Goal: Navigation & Orientation: Find specific page/section

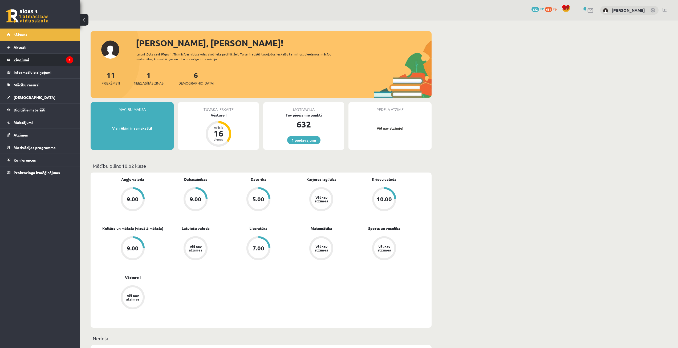
click at [46, 58] on legend "Ziņojumi 1" at bounding box center [44, 60] width 60 height 12
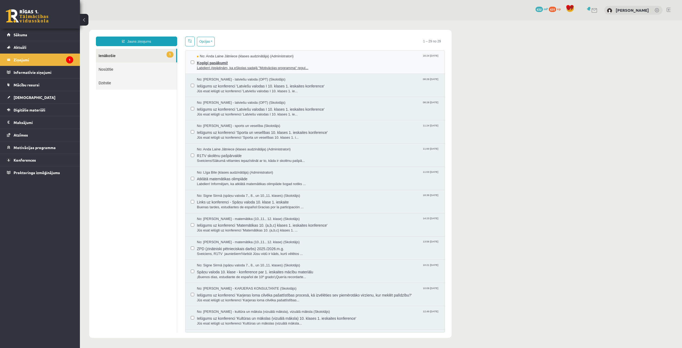
click at [251, 62] on span "Kopīgi pasākumi!" at bounding box center [318, 62] width 242 height 7
drag, startPoint x: 104, startPoint y: 107, endPoint x: 183, endPoint y: 127, distance: 81.0
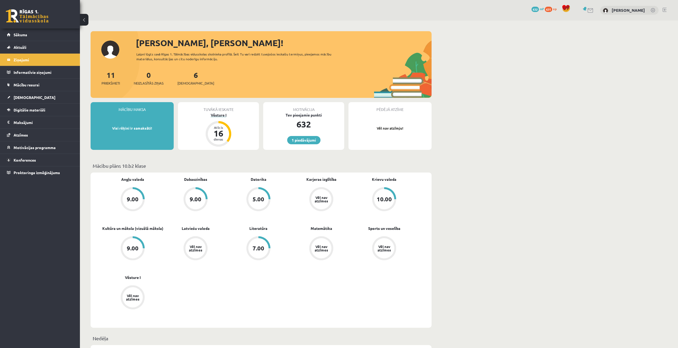
click at [223, 115] on div "Vēsture I" at bounding box center [218, 115] width 81 height 6
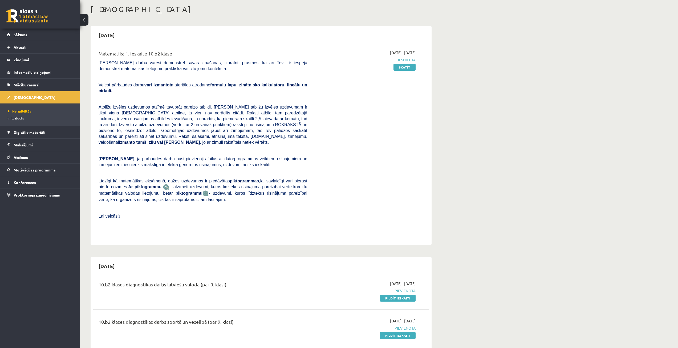
scroll to position [27, 0]
click at [13, 117] on span "Izlabotās" at bounding box center [16, 118] width 16 height 4
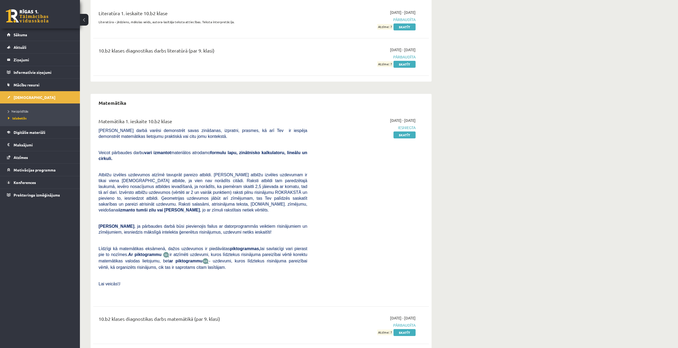
scroll to position [703, 0]
click at [39, 113] on link "Neizpildītās" at bounding box center [41, 111] width 67 height 5
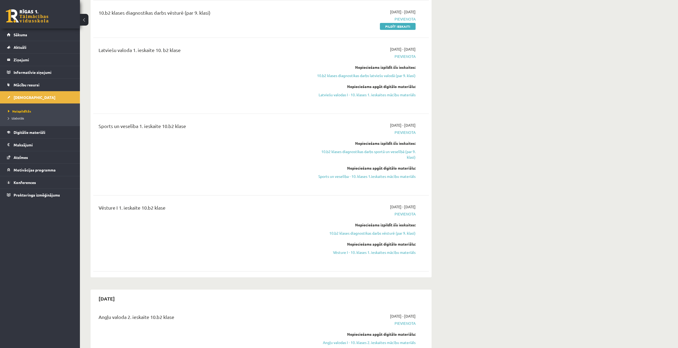
scroll to position [373, 0]
click at [22, 132] on span "Digitālie materiāli" at bounding box center [30, 132] width 32 height 5
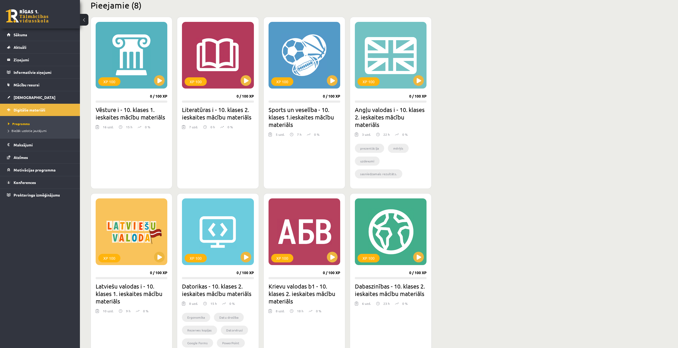
scroll to position [133, 0]
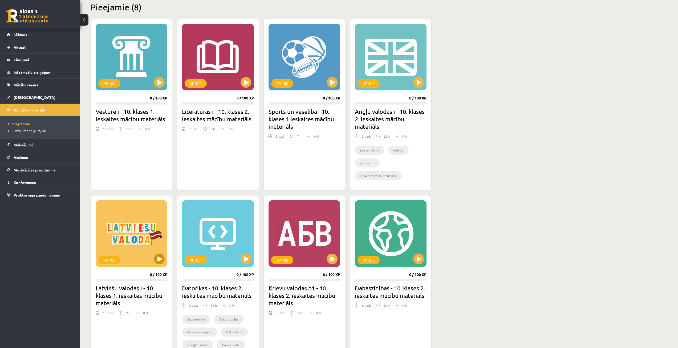
click at [137, 213] on div "XP 100" at bounding box center [132, 233] width 72 height 67
